Goal: Find specific page/section: Find specific page/section

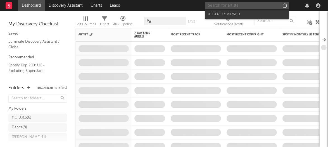
click at [231, 4] on input "text" at bounding box center [247, 5] width 84 height 7
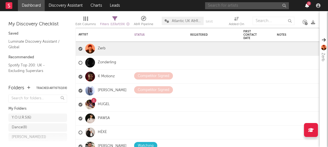
click at [305, 5] on icon "button" at bounding box center [307, 5] width 4 height 4
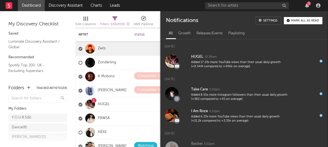
click at [304, 4] on div "3" at bounding box center [306, 5] width 8 height 4
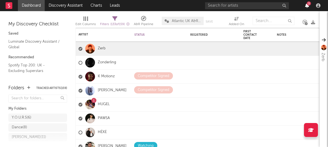
click at [305, 5] on icon "button" at bounding box center [307, 5] width 4 height 4
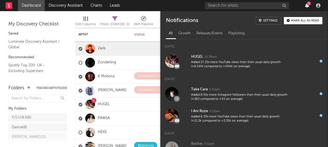
click at [305, 5] on icon "button" at bounding box center [307, 5] width 4 height 4
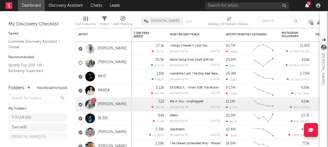
click at [305, 7] on icon "button" at bounding box center [307, 5] width 4 height 4
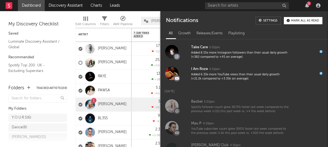
scroll to position [43, 0]
